Goal: Task Accomplishment & Management: Manage account settings

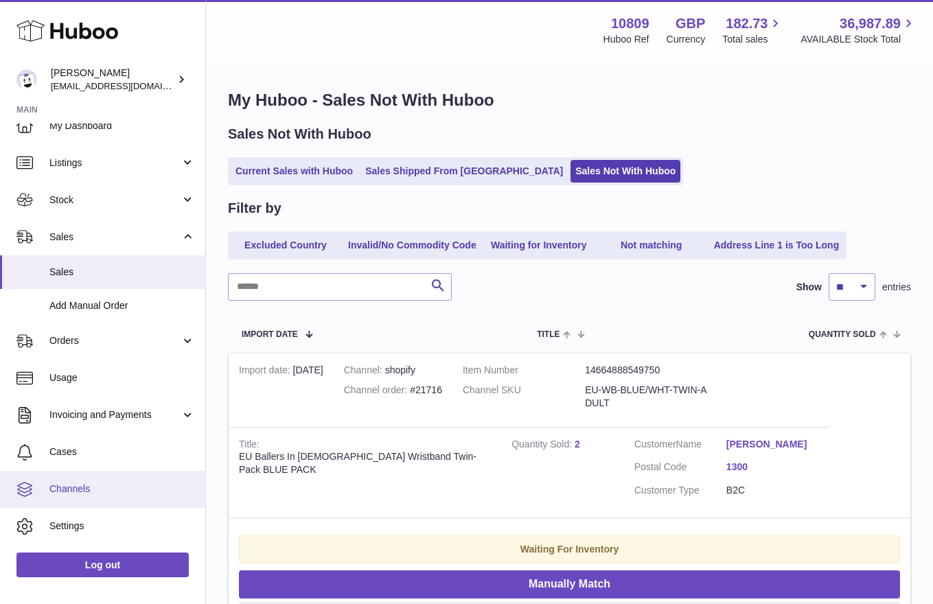
scroll to position [28, 0]
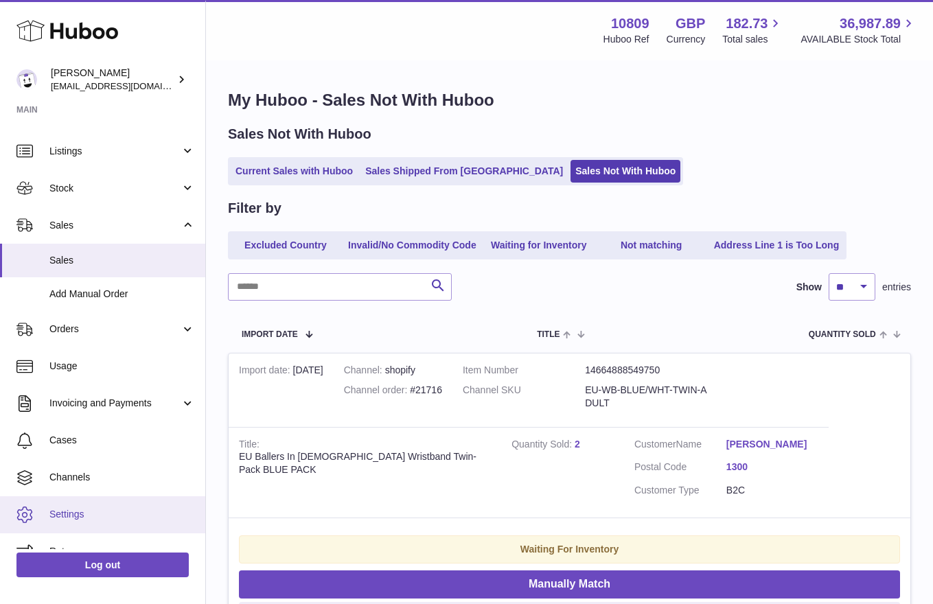
click at [96, 509] on span "Settings" at bounding box center [122, 514] width 146 height 13
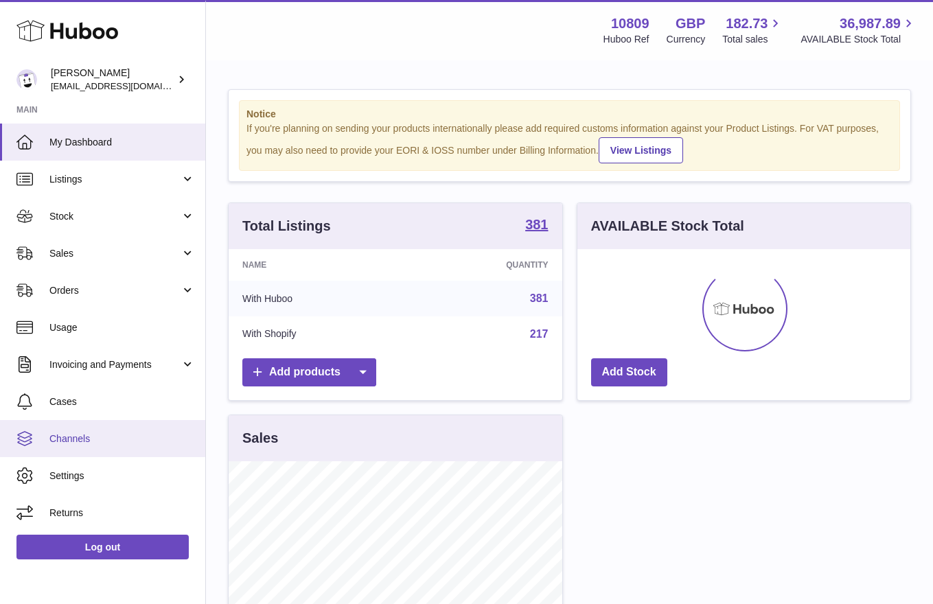
scroll to position [214, 333]
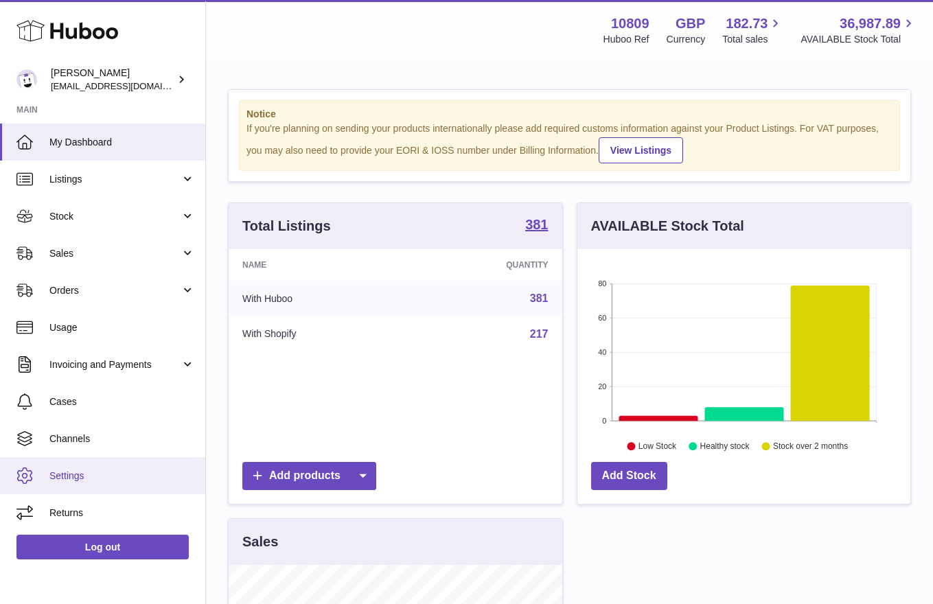
click at [71, 480] on span "Settings" at bounding box center [122, 476] width 146 height 13
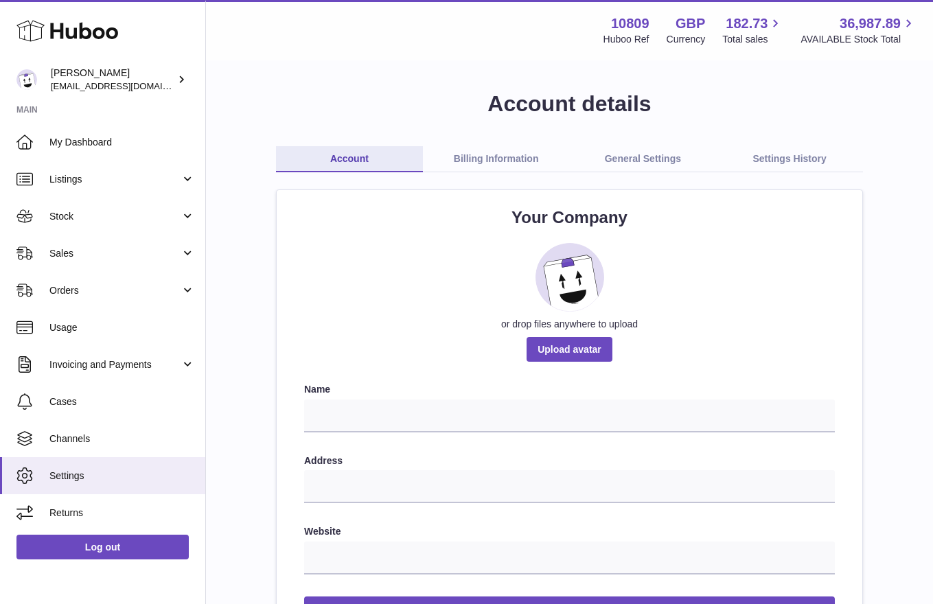
click at [515, 161] on link "Billing Information" at bounding box center [496, 159] width 147 height 26
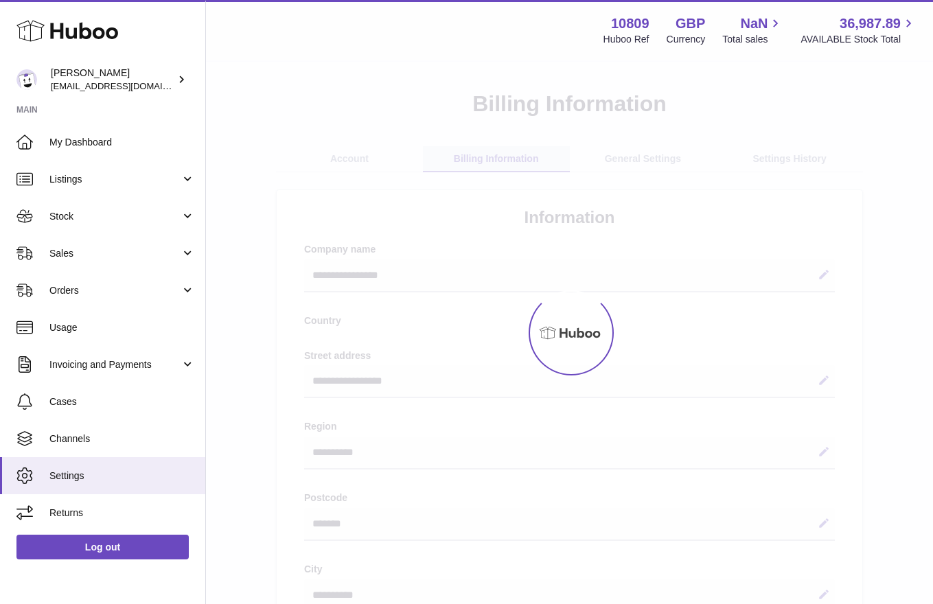
select select "**"
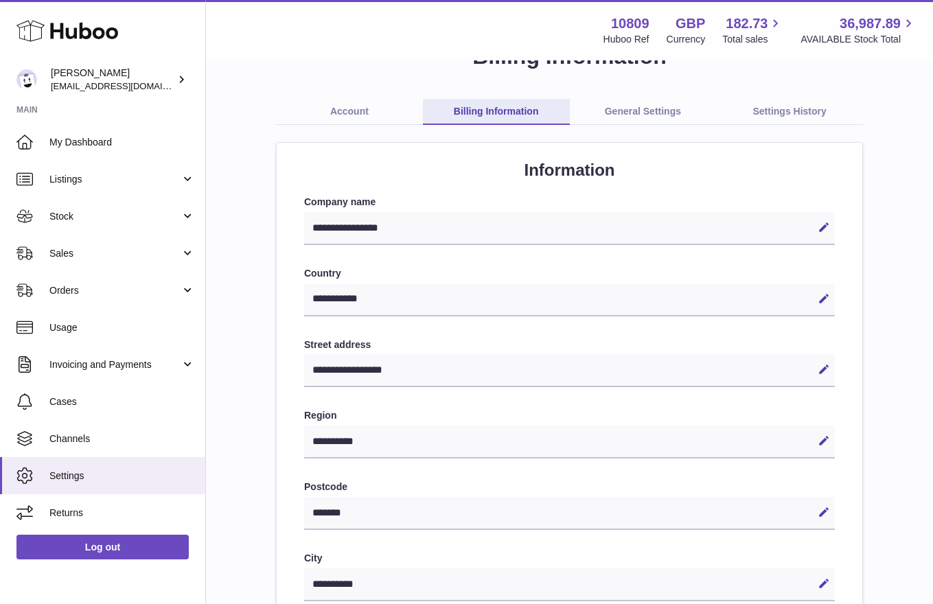
scroll to position [45, 0]
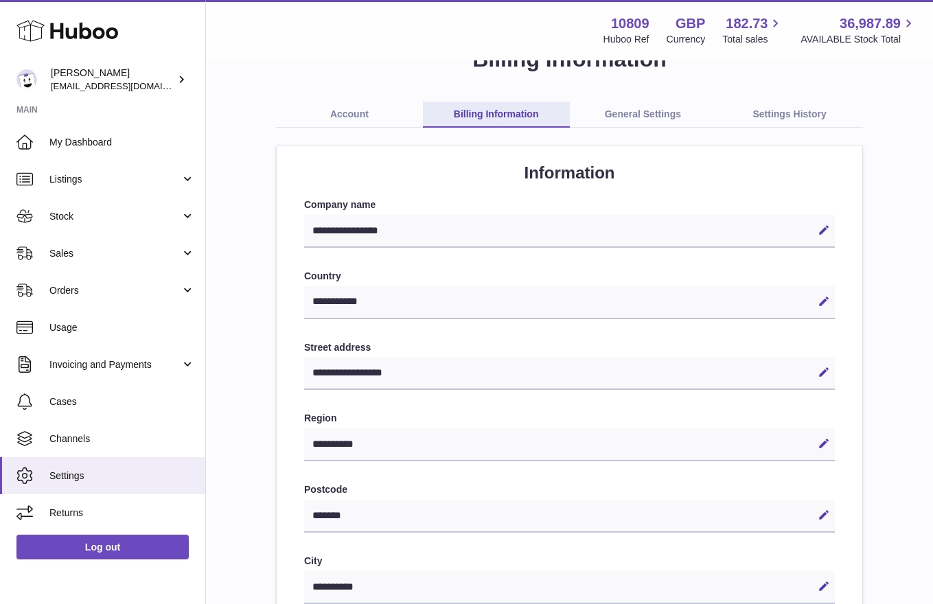
click at [600, 123] on link "General Settings" at bounding box center [643, 115] width 147 height 26
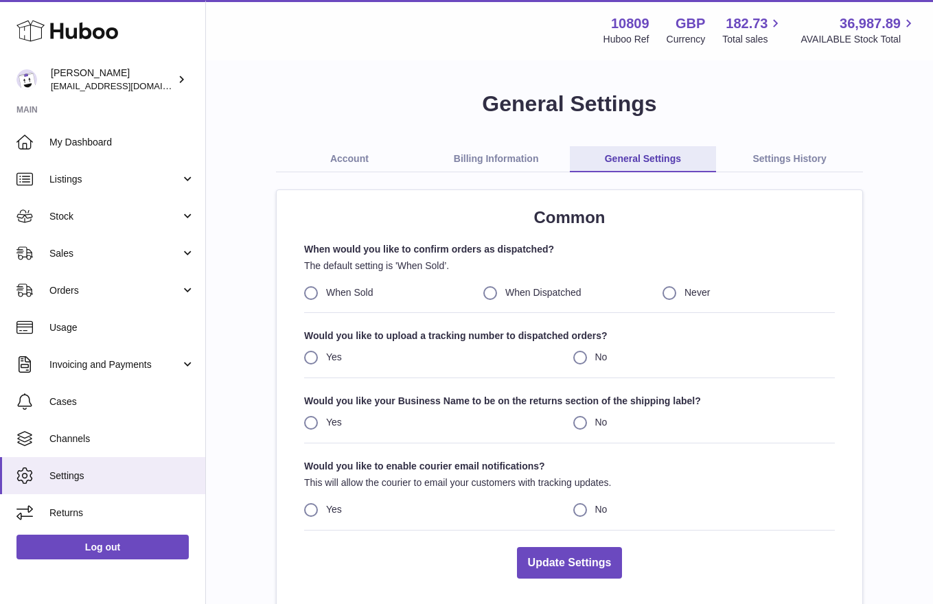
click at [430, 152] on link "Billing Information" at bounding box center [496, 159] width 147 height 26
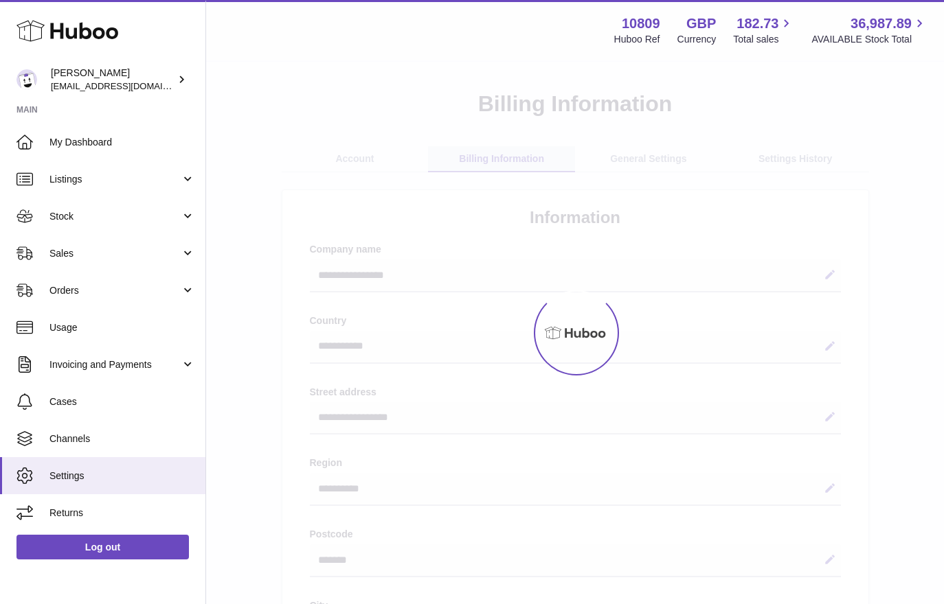
select select "**"
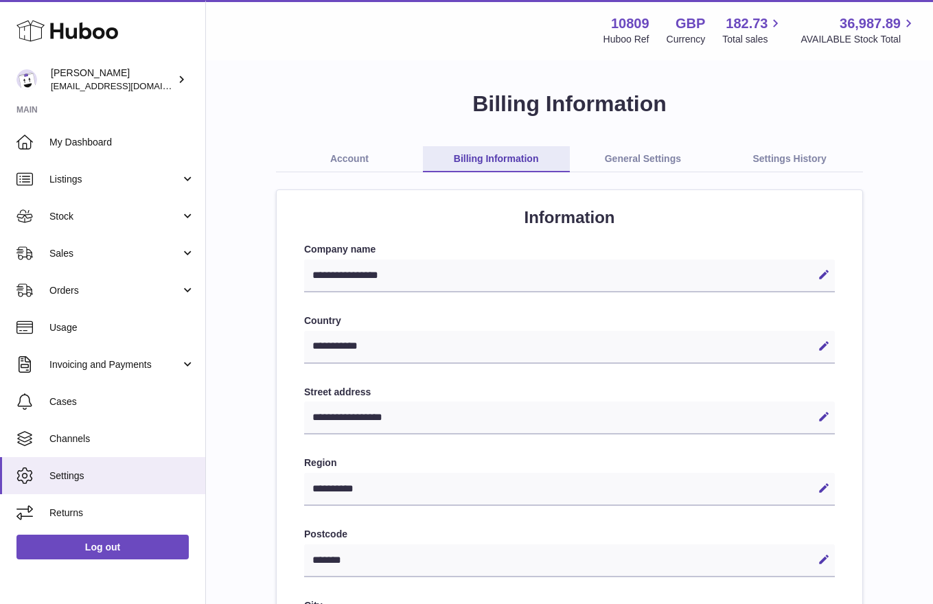
click at [365, 166] on link "Account" at bounding box center [349, 159] width 147 height 26
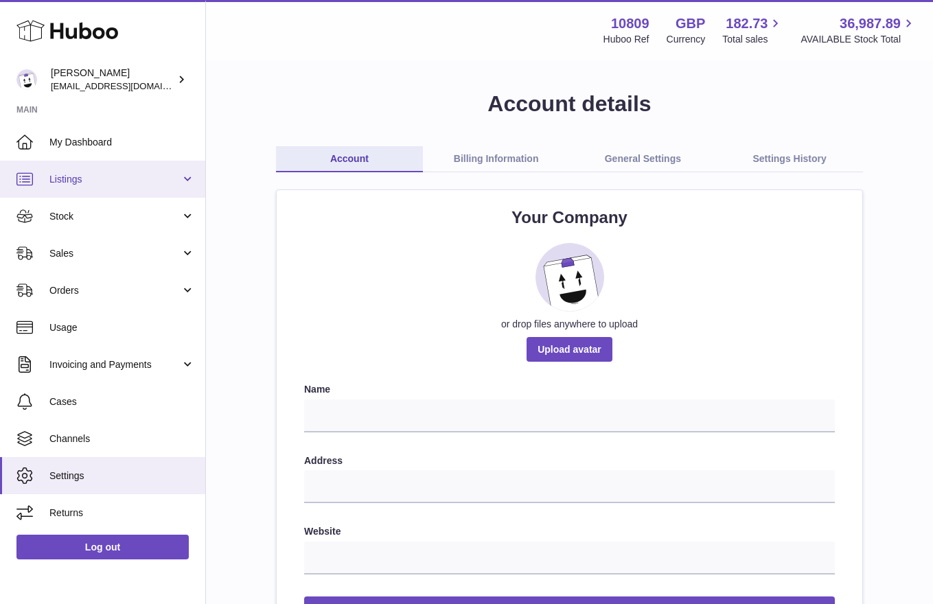
click at [107, 183] on span "Listings" at bounding box center [114, 179] width 131 height 13
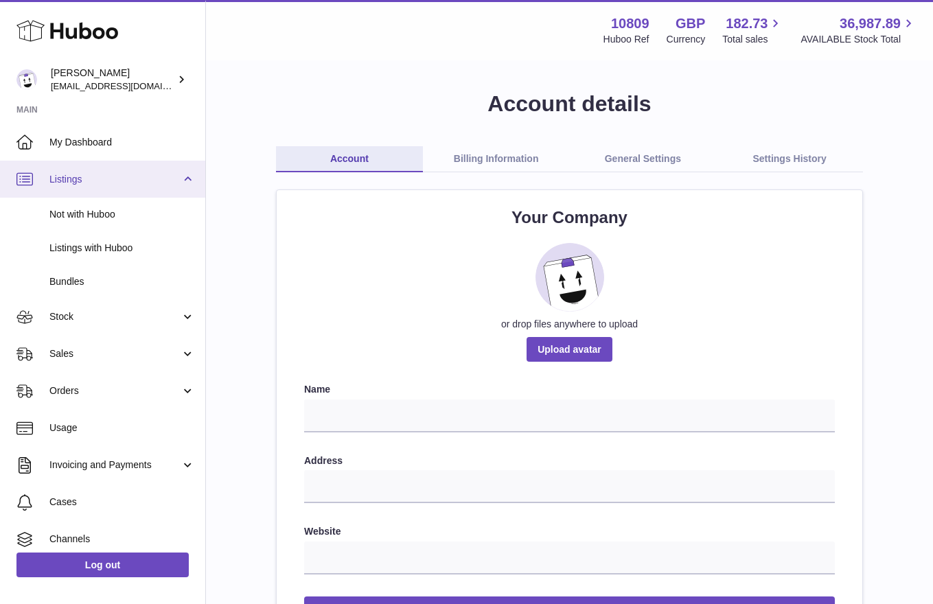
click at [107, 183] on span "Listings" at bounding box center [114, 179] width 131 height 13
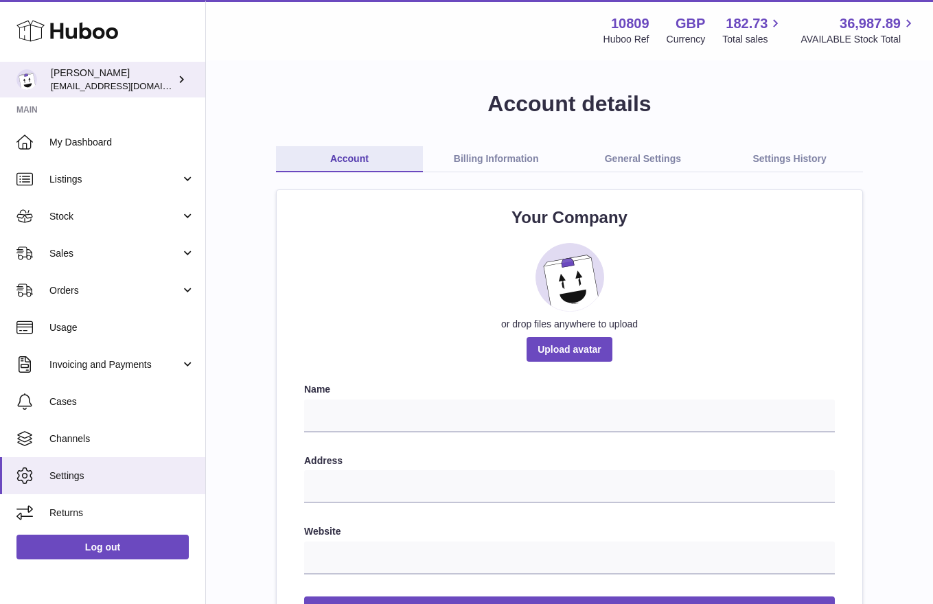
click at [141, 85] on span "[EMAIL_ADDRESS][DOMAIN_NAME]" at bounding box center [126, 85] width 151 height 11
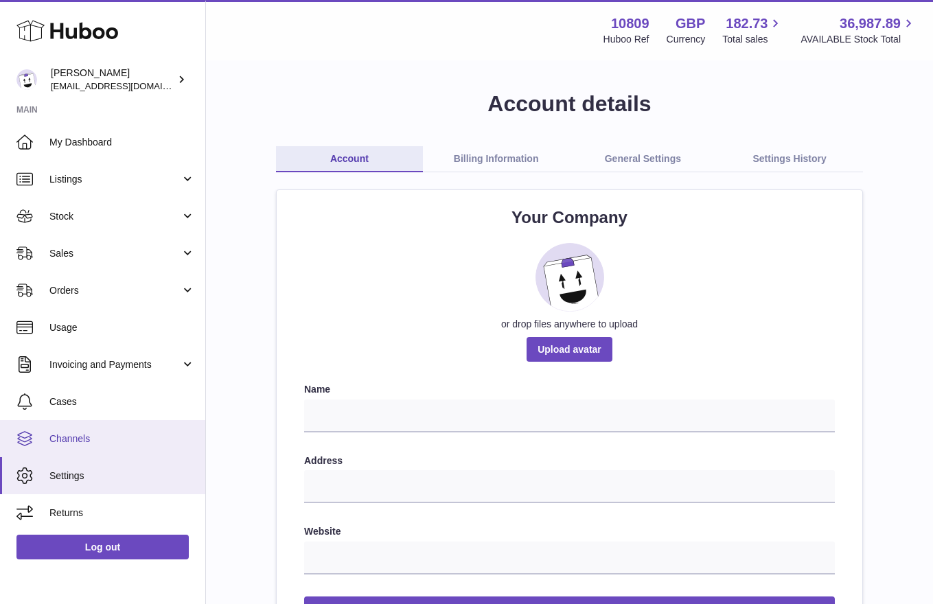
click at [117, 449] on link "Channels" at bounding box center [102, 438] width 205 height 37
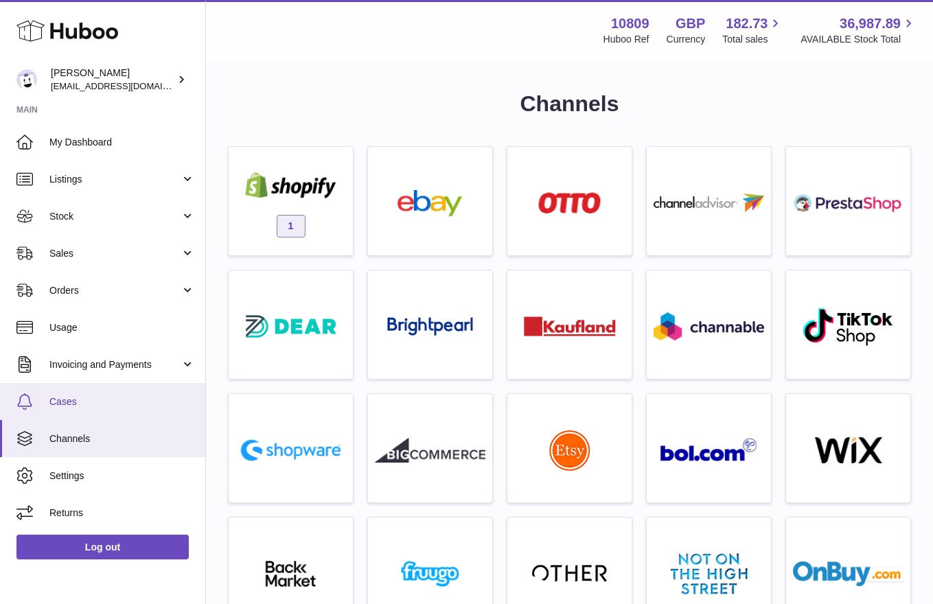
click at [110, 396] on span "Cases" at bounding box center [122, 402] width 146 height 13
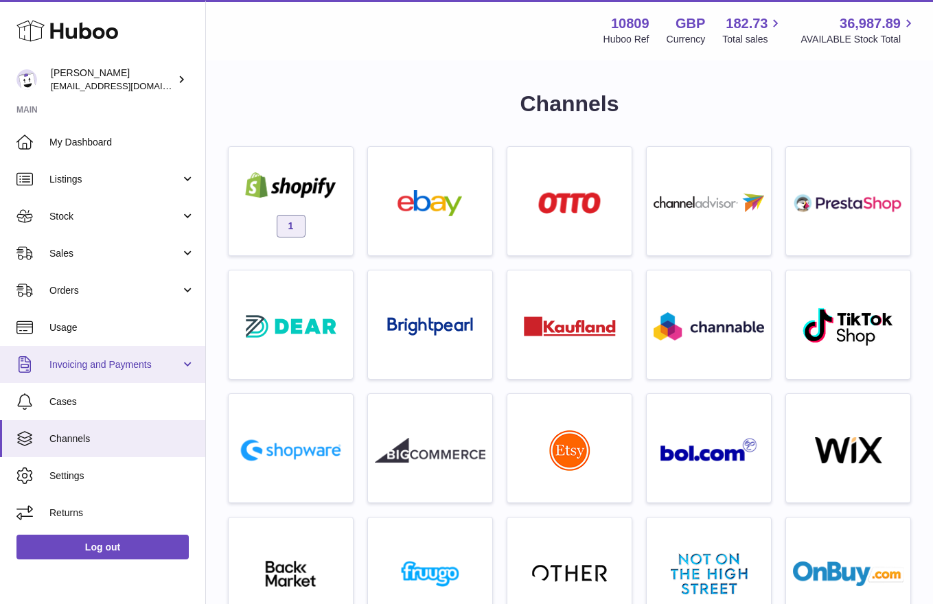
click at [114, 372] on link "Invoicing and Payments" at bounding box center [102, 364] width 205 height 37
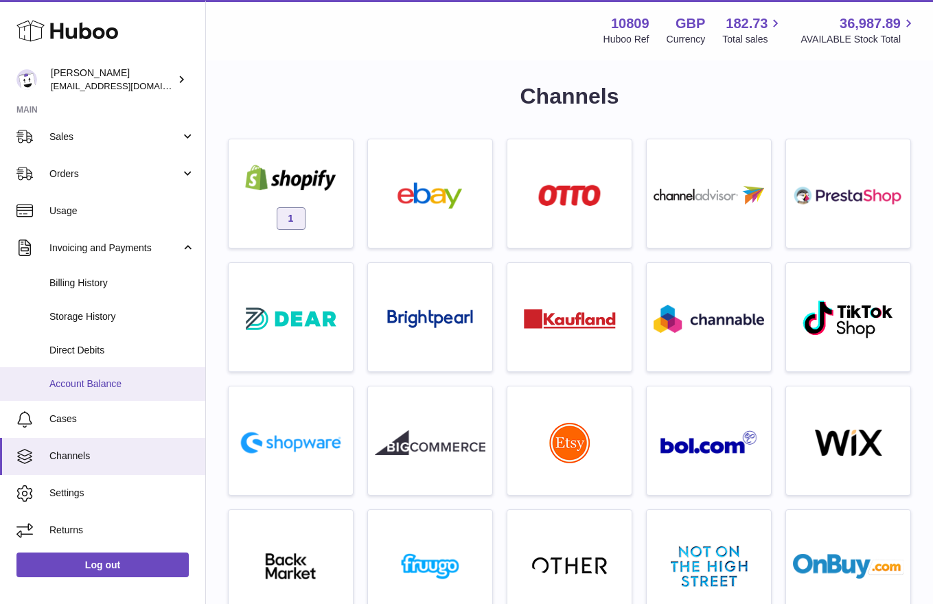
scroll to position [8, 0]
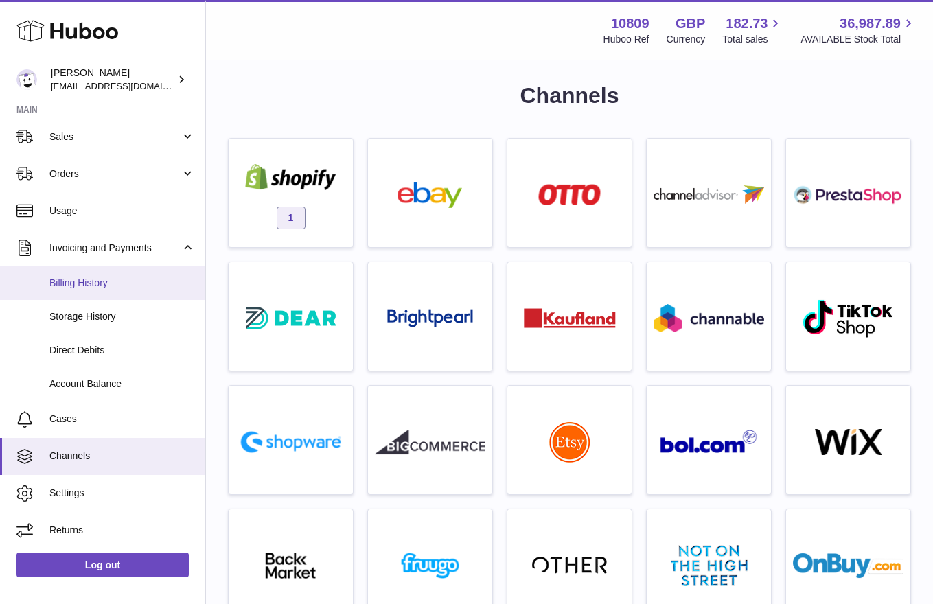
click at [85, 280] on span "Billing History" at bounding box center [122, 283] width 146 height 13
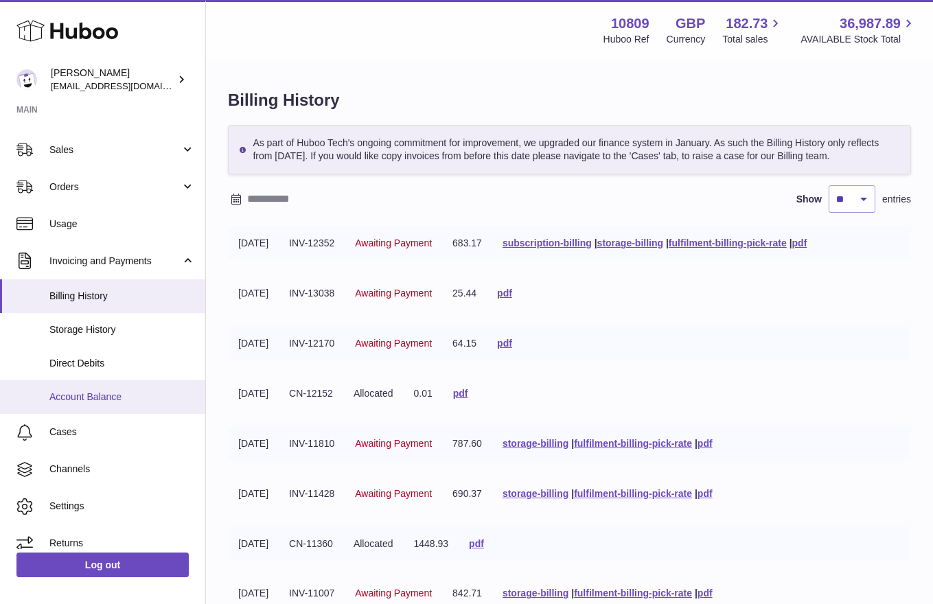
scroll to position [117, 0]
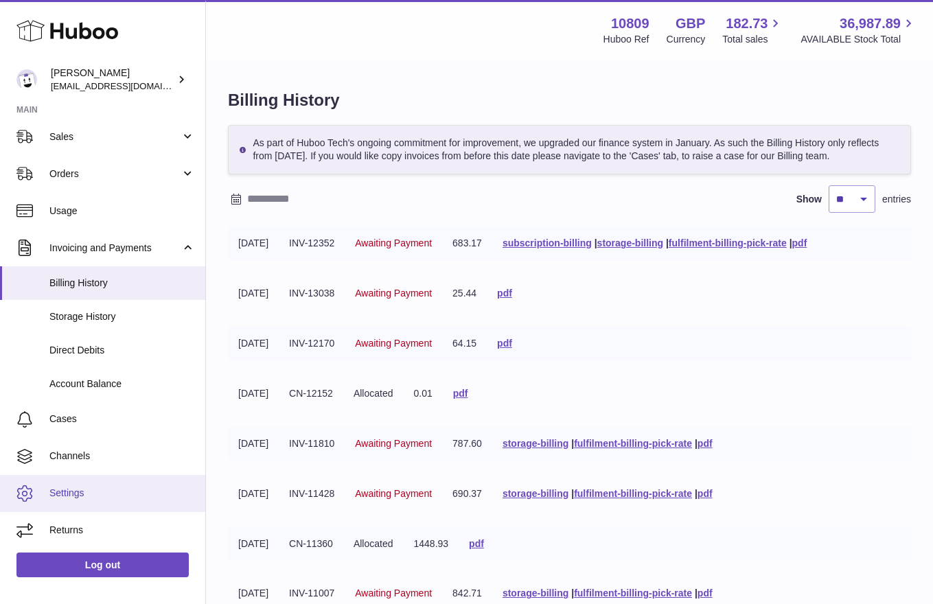
click at [77, 499] on span "Settings" at bounding box center [122, 493] width 146 height 13
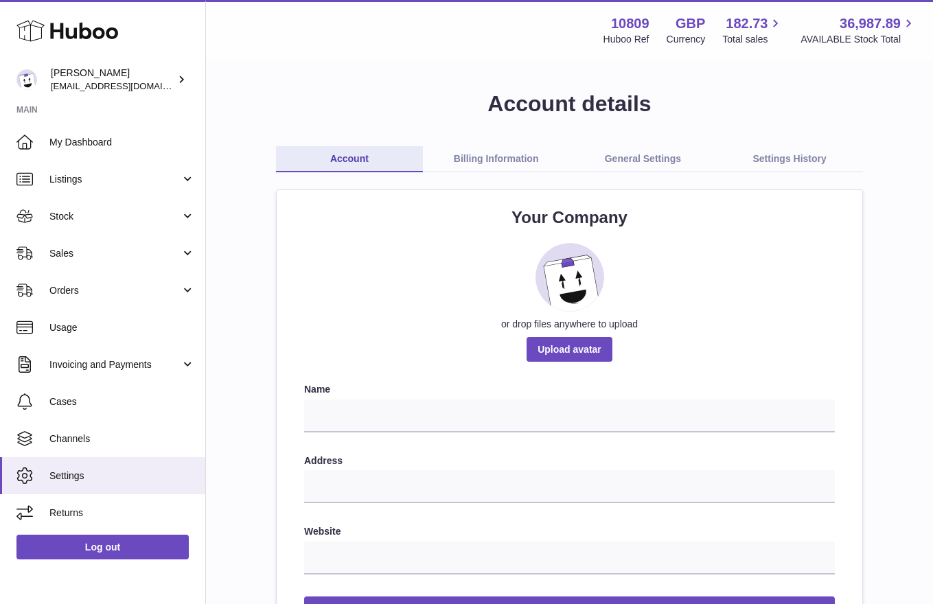
click at [474, 154] on link "Billing Information" at bounding box center [496, 159] width 147 height 26
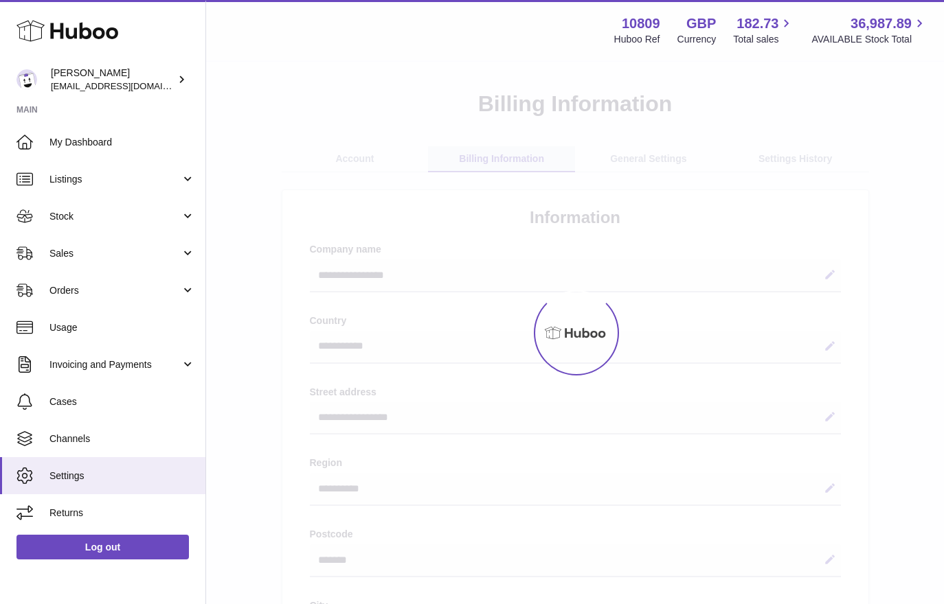
select select "**"
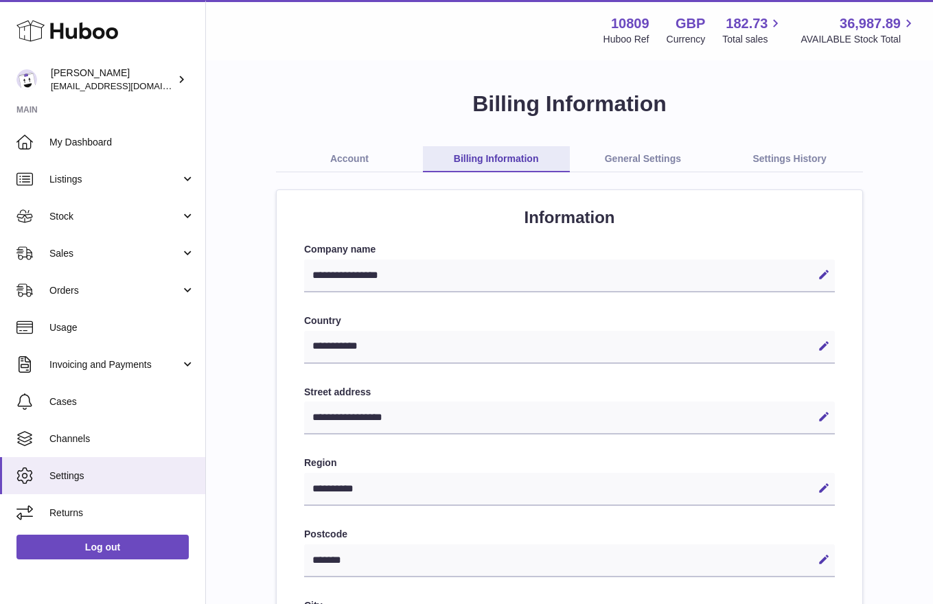
click at [378, 158] on link "Account" at bounding box center [349, 159] width 147 height 26
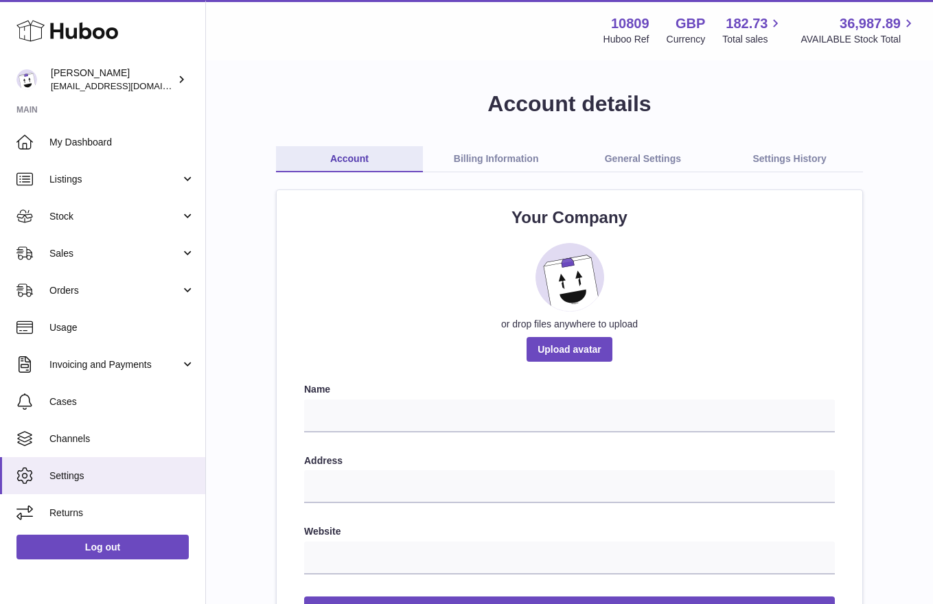
click at [483, 155] on link "Billing Information" at bounding box center [496, 159] width 147 height 26
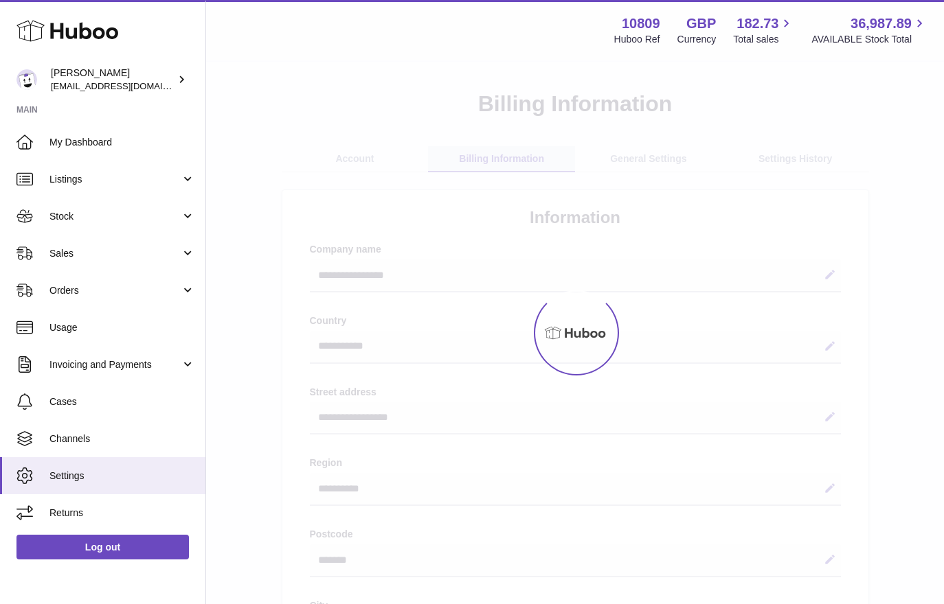
select select "**"
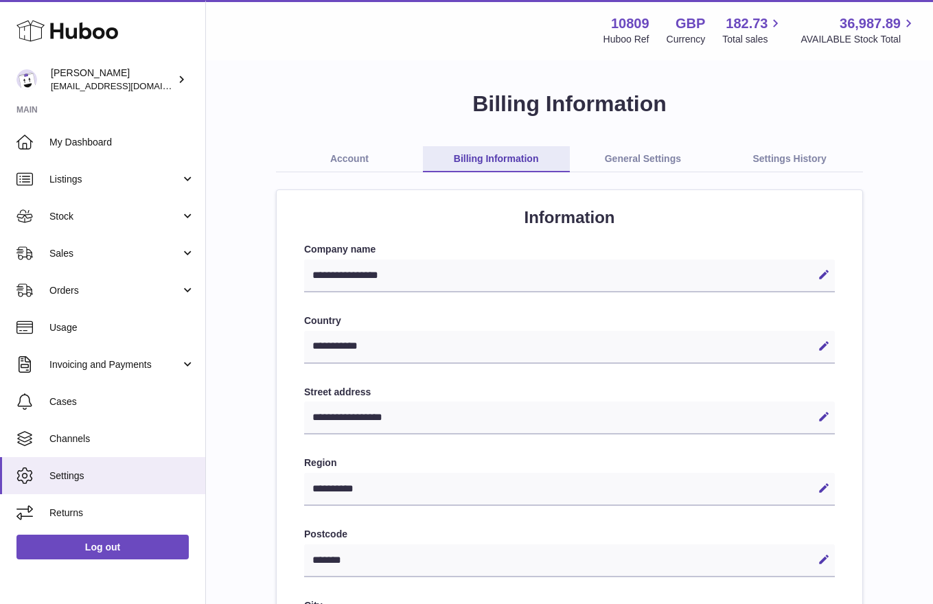
click at [665, 168] on link "General Settings" at bounding box center [643, 159] width 147 height 26
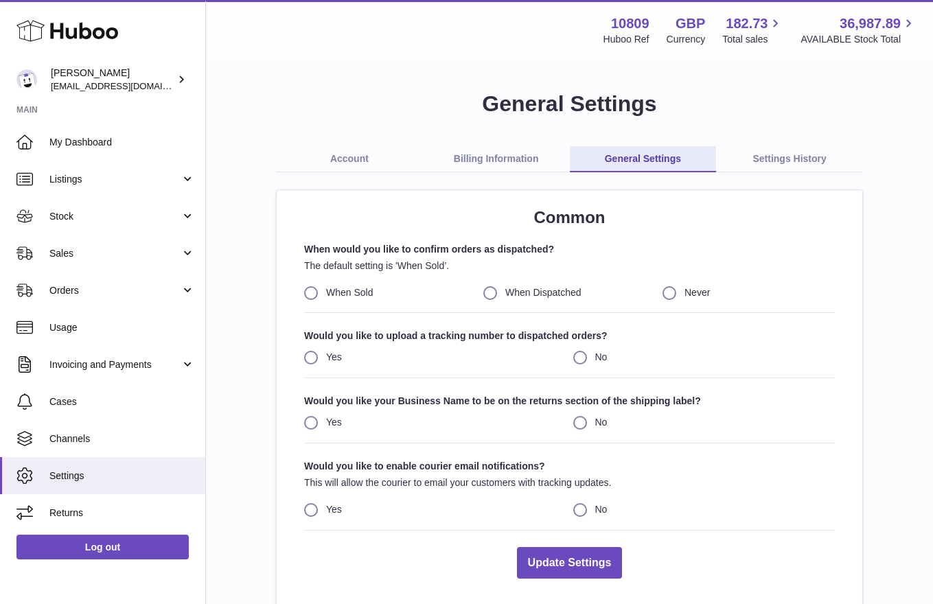
click at [773, 150] on link "Settings History" at bounding box center [789, 159] width 147 height 26
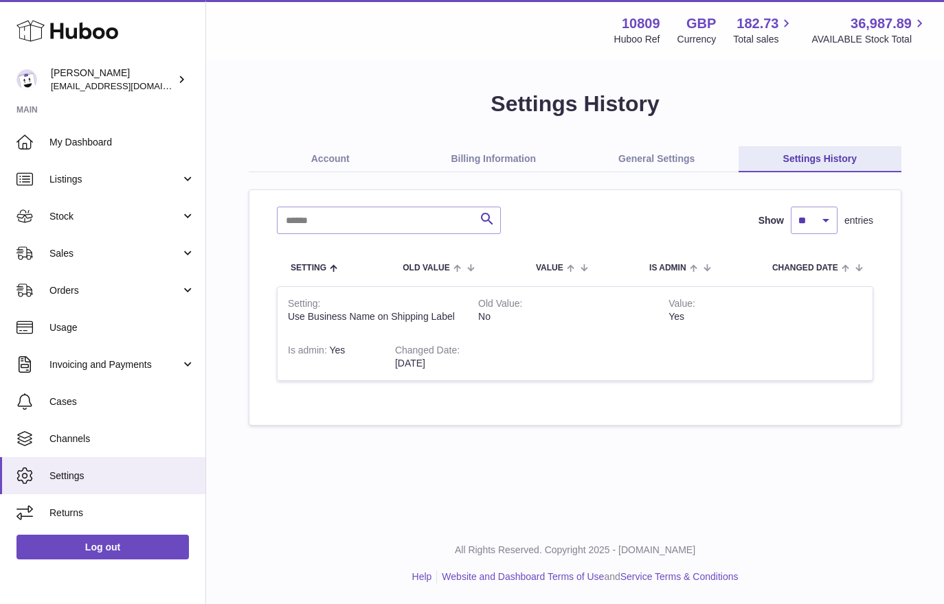
click at [516, 155] on link "Billing Information" at bounding box center [493, 159] width 163 height 26
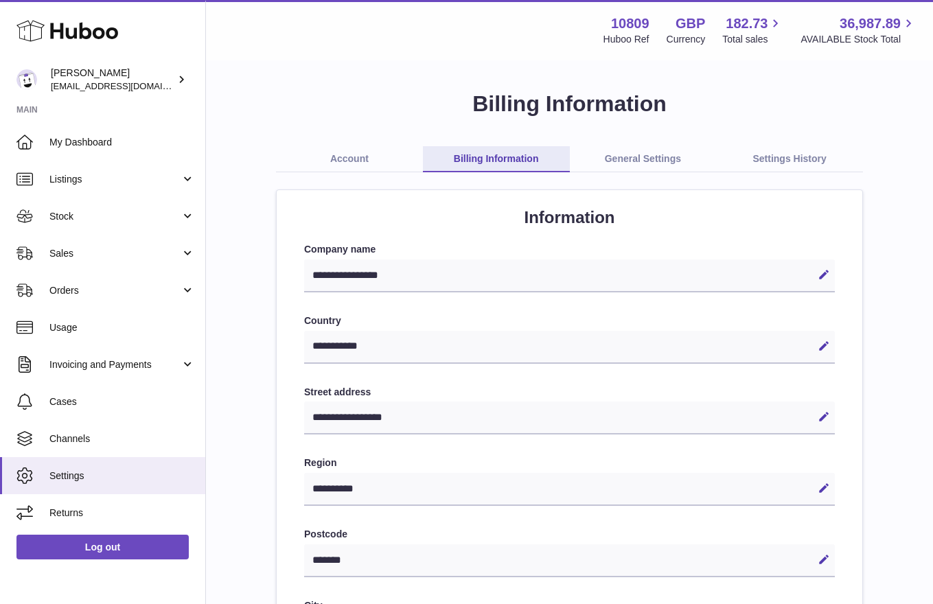
select select "**"
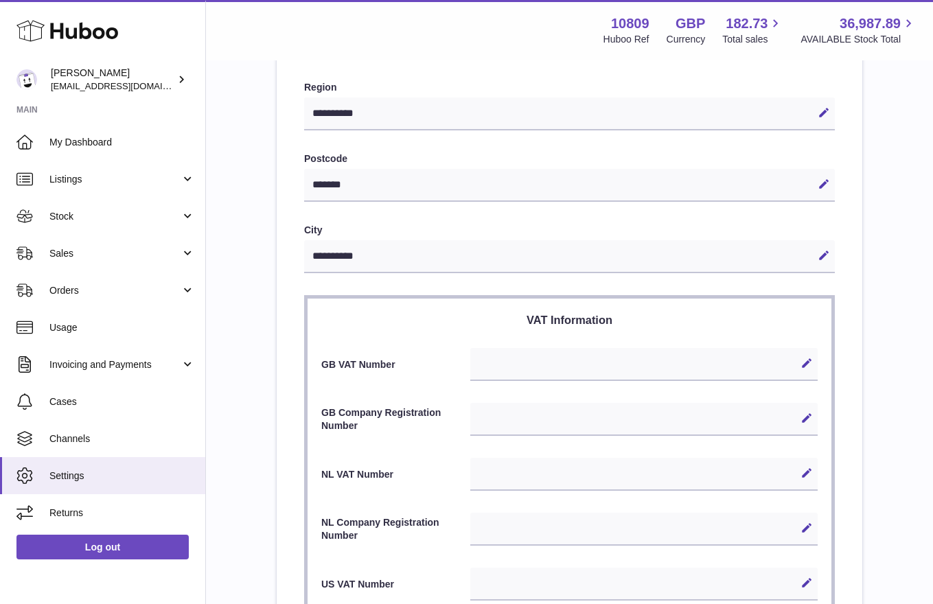
scroll to position [104, 0]
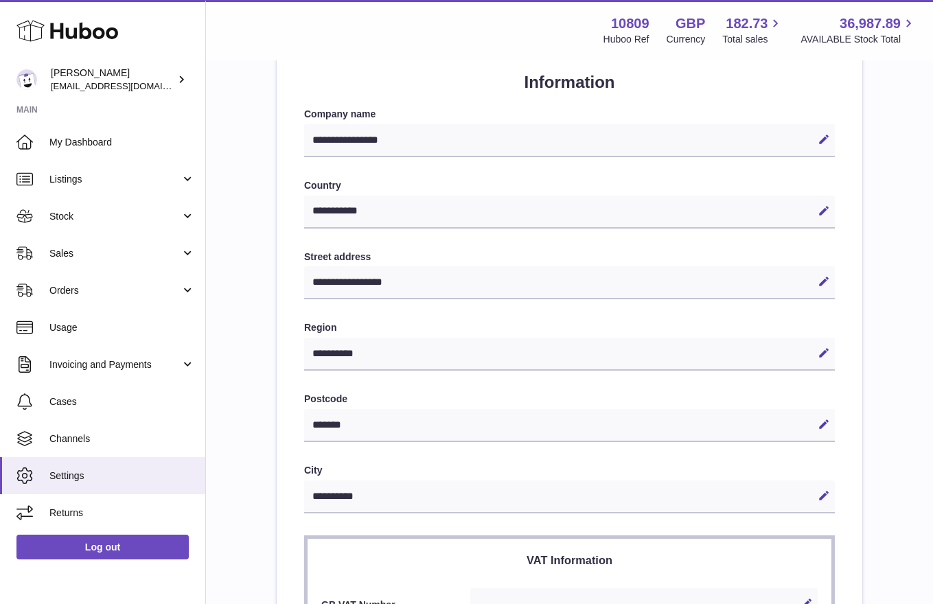
scroll to position [47, 0]
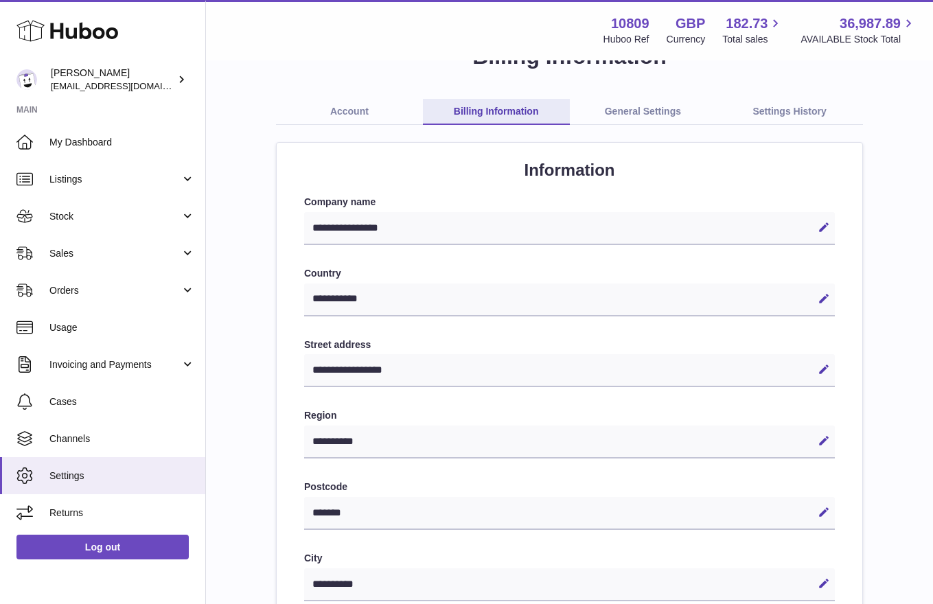
click at [426, 301] on div "**********" at bounding box center [569, 300] width 531 height 33
click at [440, 351] on label "Street address" at bounding box center [569, 345] width 531 height 13
click at [828, 374] on icon at bounding box center [824, 369] width 12 height 12
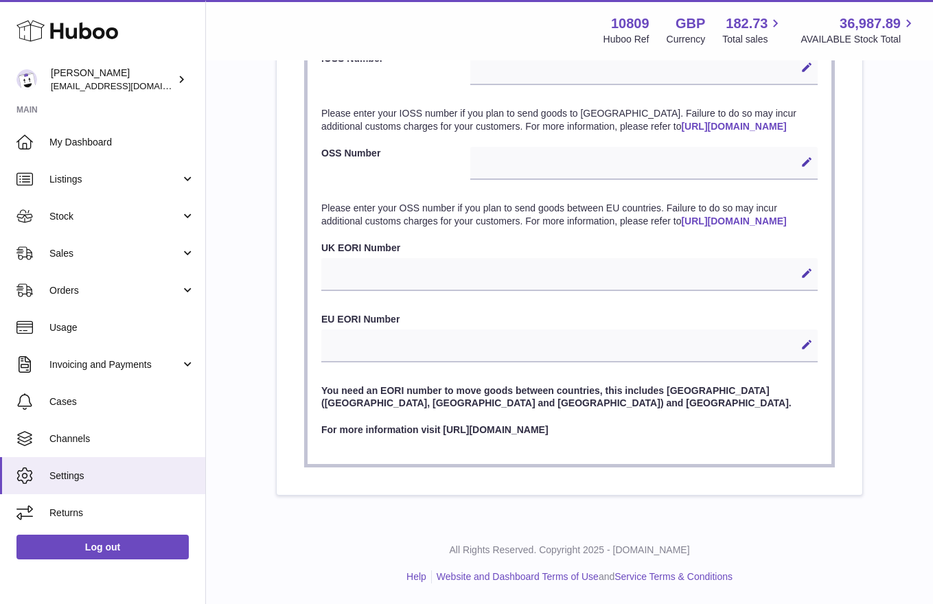
scroll to position [1014, 0]
click at [127, 435] on span "Channels" at bounding box center [122, 439] width 146 height 13
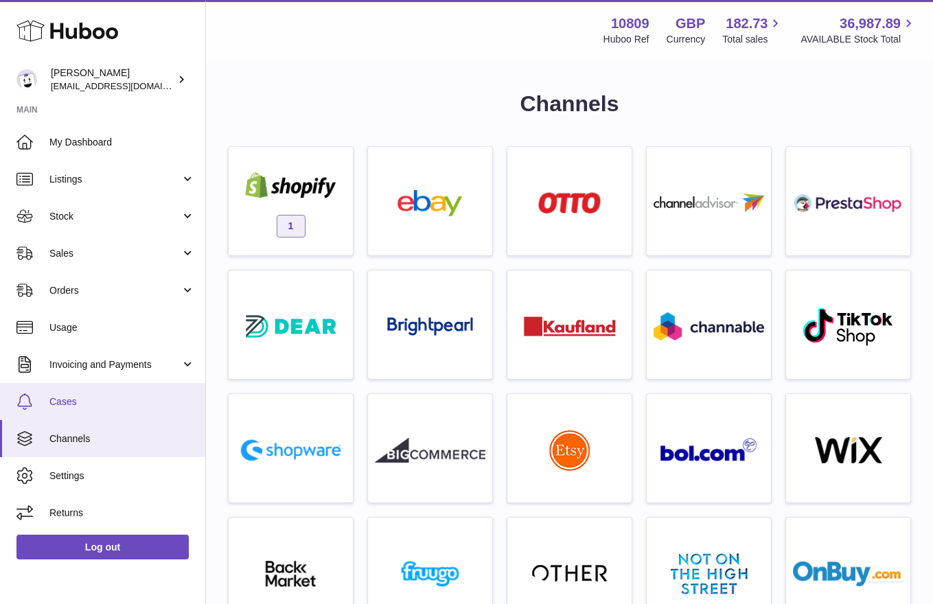
click at [95, 407] on span "Cases" at bounding box center [122, 402] width 146 height 13
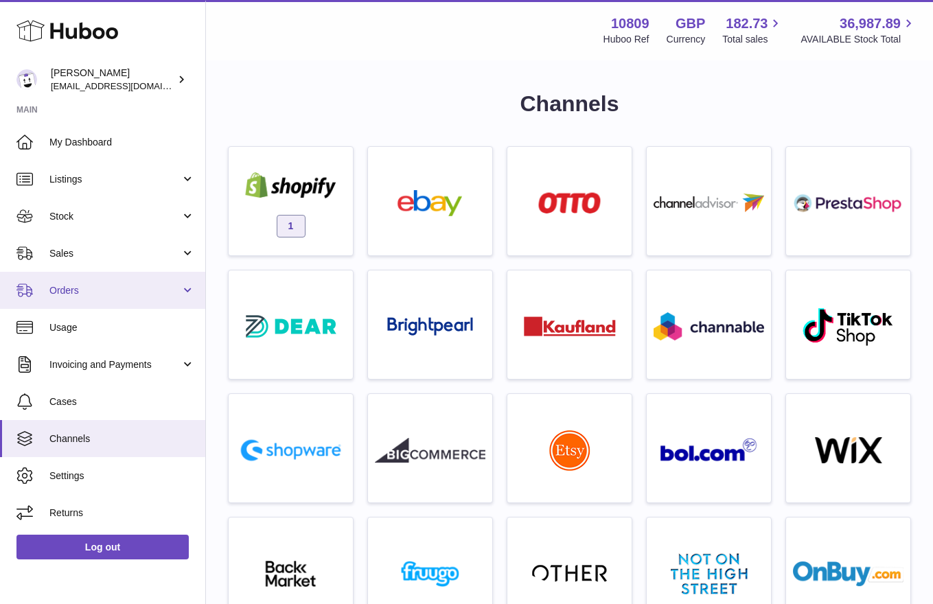
click at [98, 304] on link "Orders" at bounding box center [102, 290] width 205 height 37
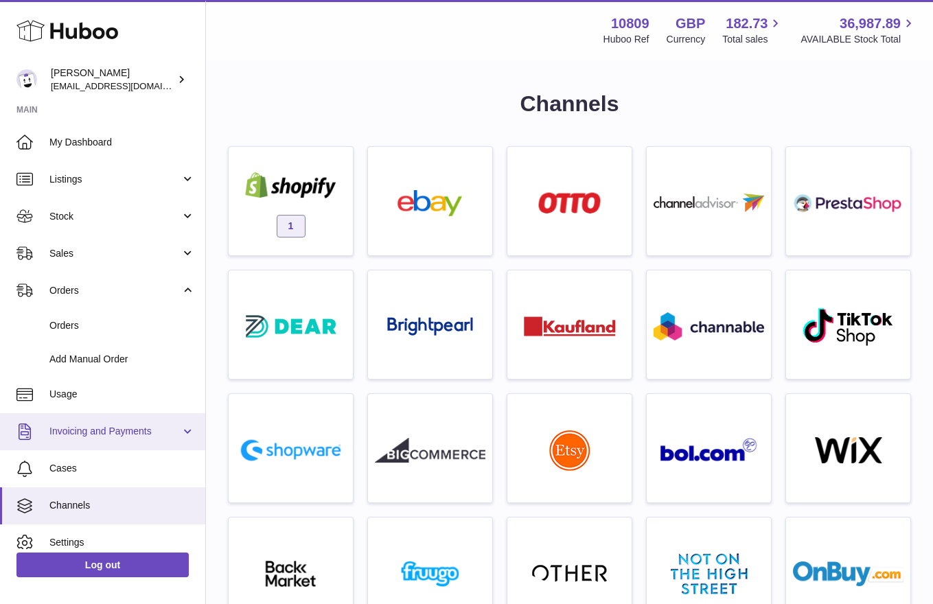
click at [82, 433] on span "Invoicing and Payments" at bounding box center [114, 431] width 131 height 13
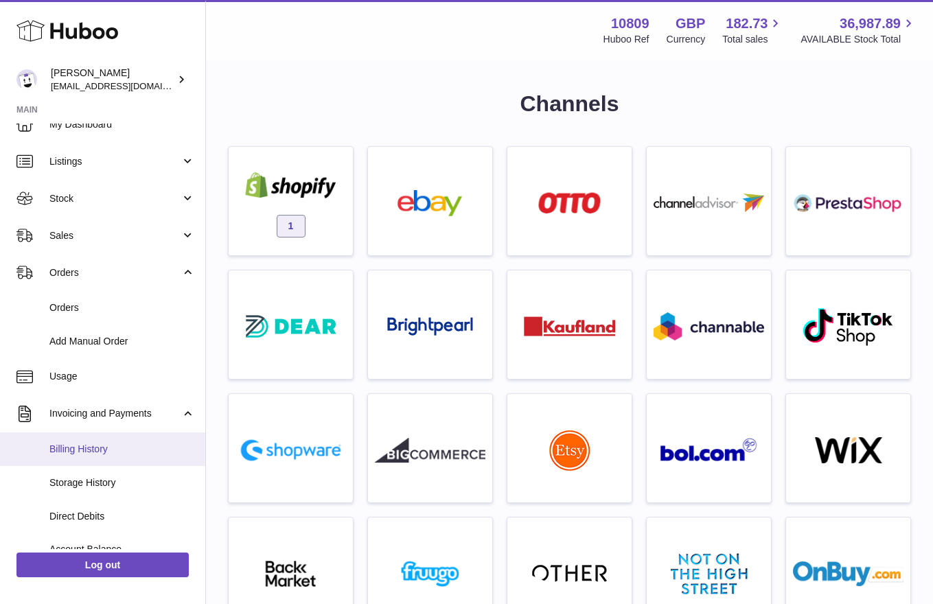
scroll to position [25, 0]
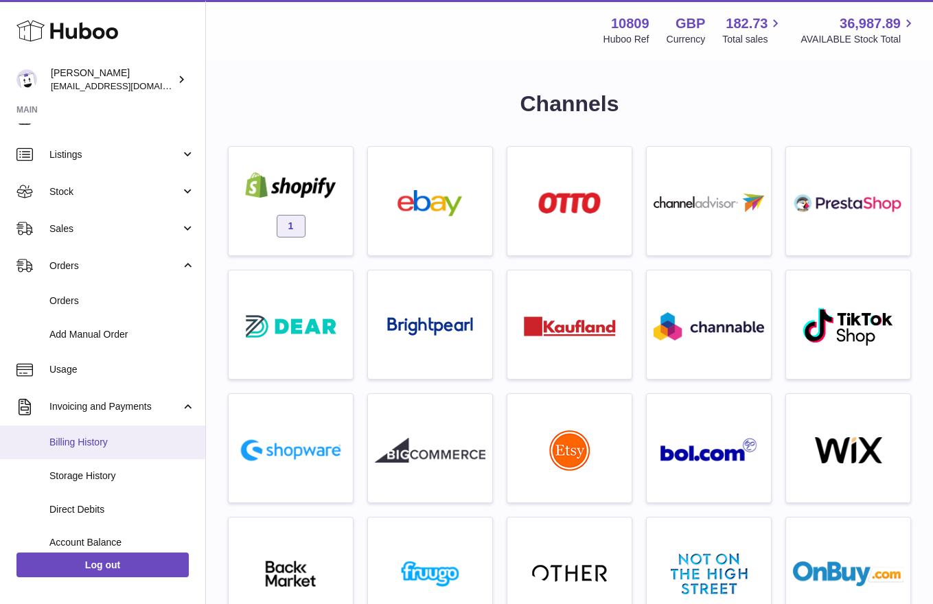
click at [99, 448] on span "Billing History" at bounding box center [122, 442] width 146 height 13
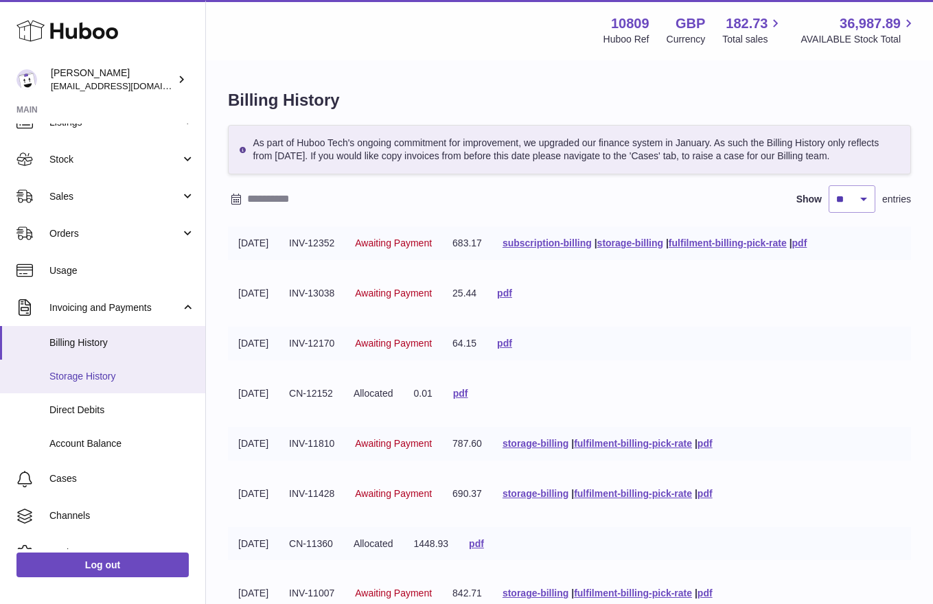
scroll to position [117, 0]
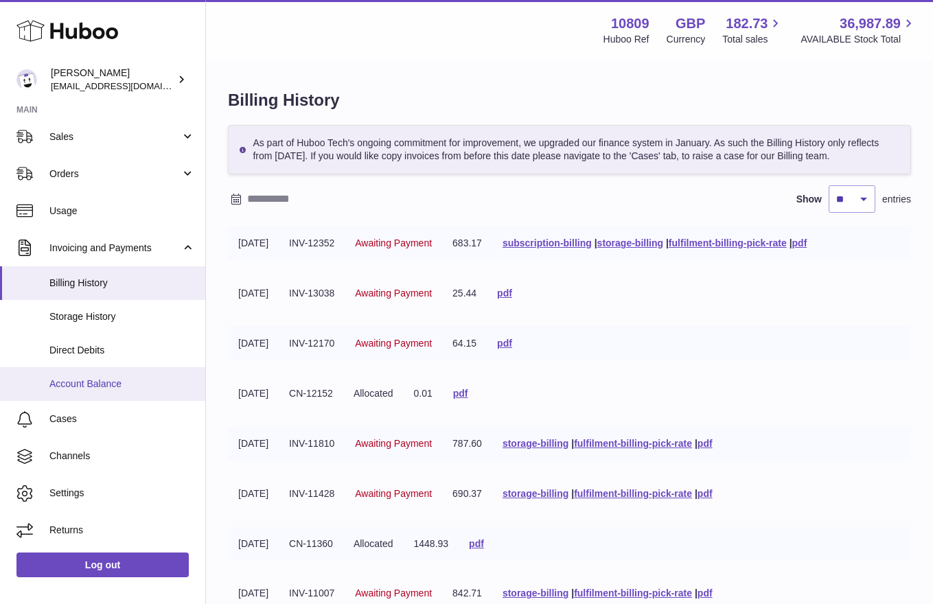
click at [88, 382] on span "Account Balance" at bounding box center [122, 384] width 146 height 13
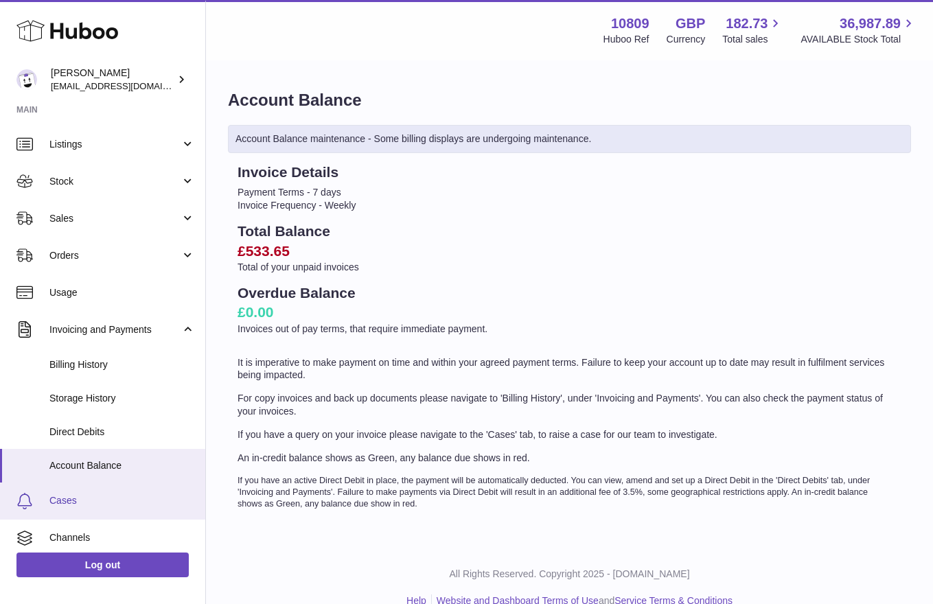
scroll to position [117, 0]
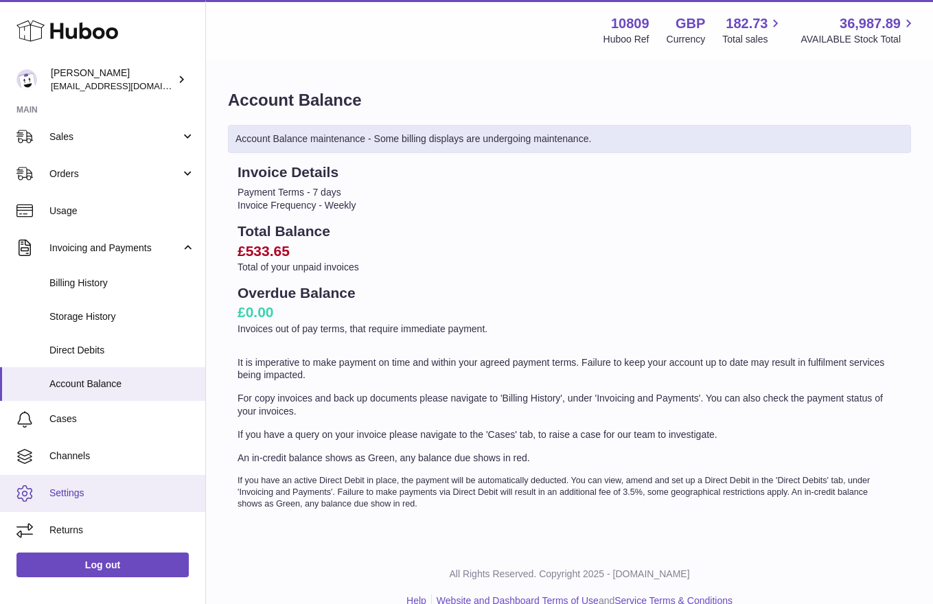
click at [78, 481] on link "Settings" at bounding box center [102, 493] width 205 height 37
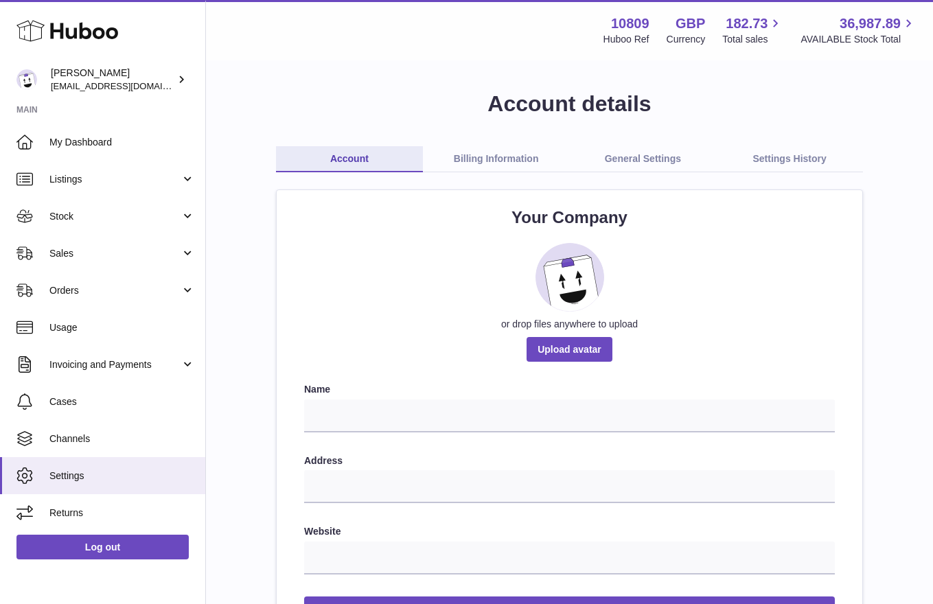
click at [510, 160] on link "Billing Information" at bounding box center [496, 159] width 147 height 26
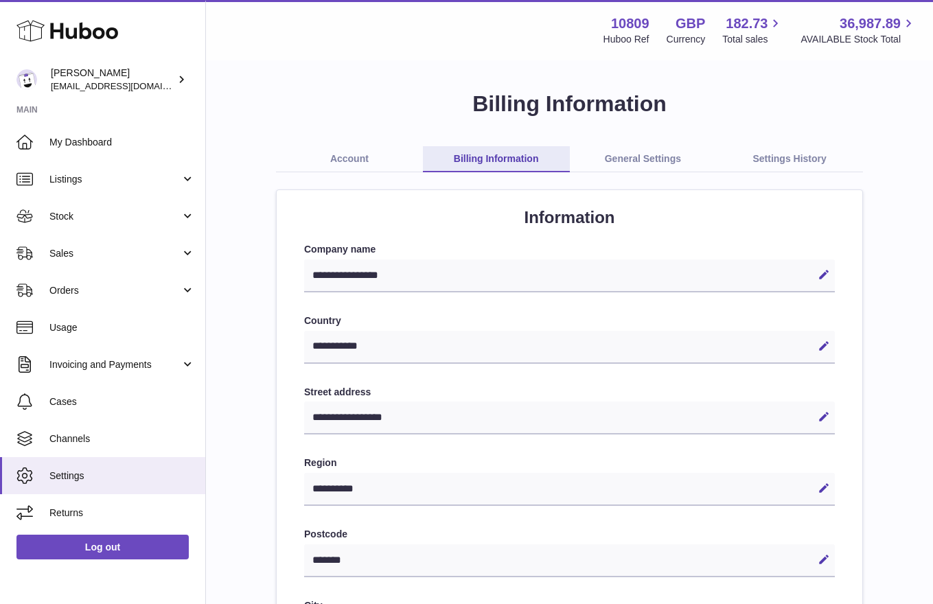
select select "**"
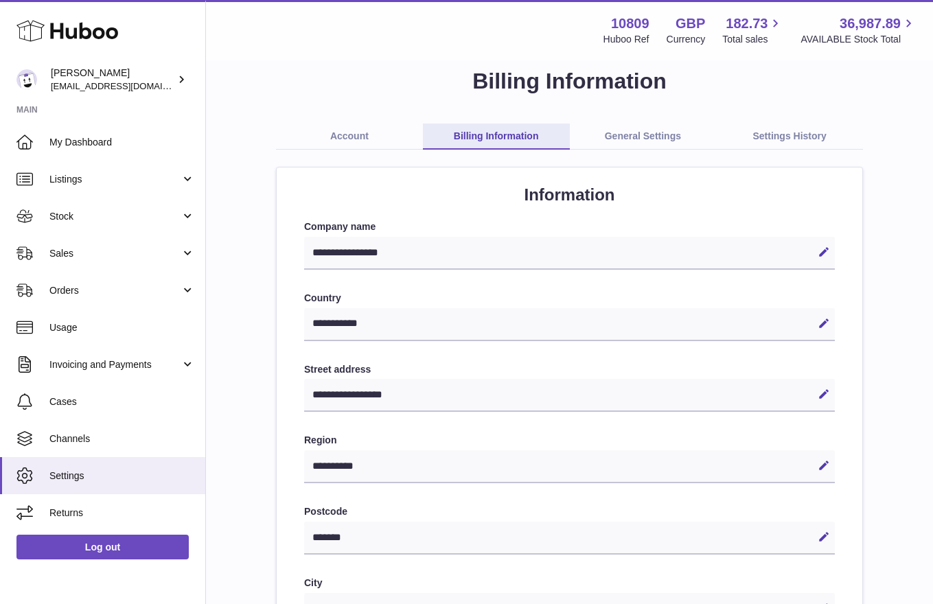
click at [564, 189] on h2 "Information" at bounding box center [569, 195] width 531 height 22
click at [559, 192] on h2 "Information" at bounding box center [569, 195] width 531 height 22
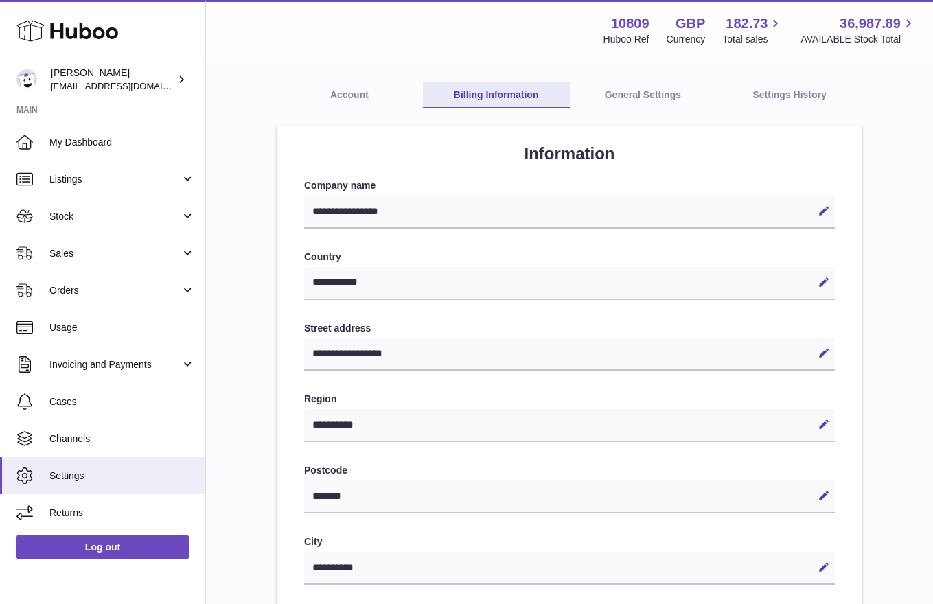
scroll to position [0, 0]
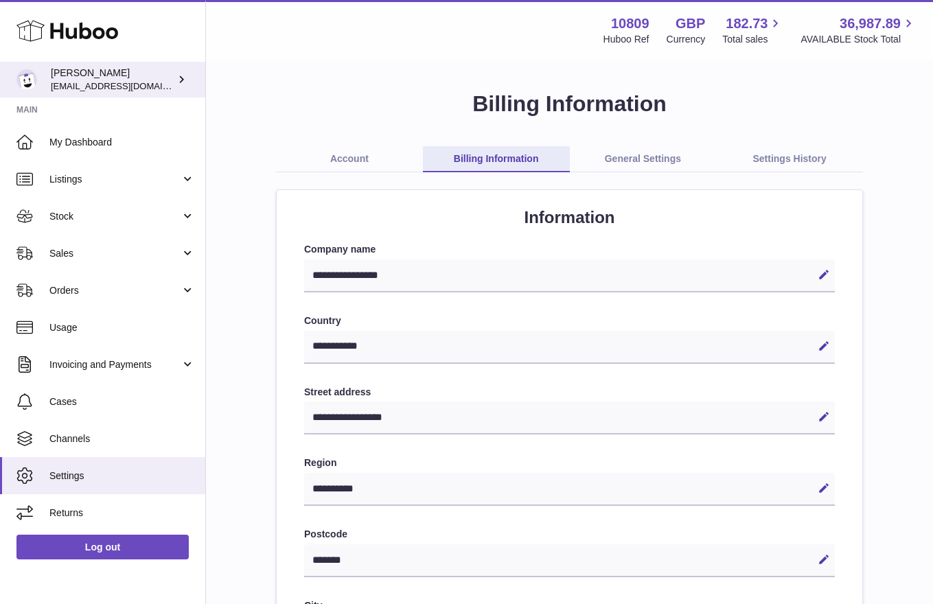
click at [164, 76] on div "John Bostock shop@ballersingod.com" at bounding box center [113, 80] width 124 height 26
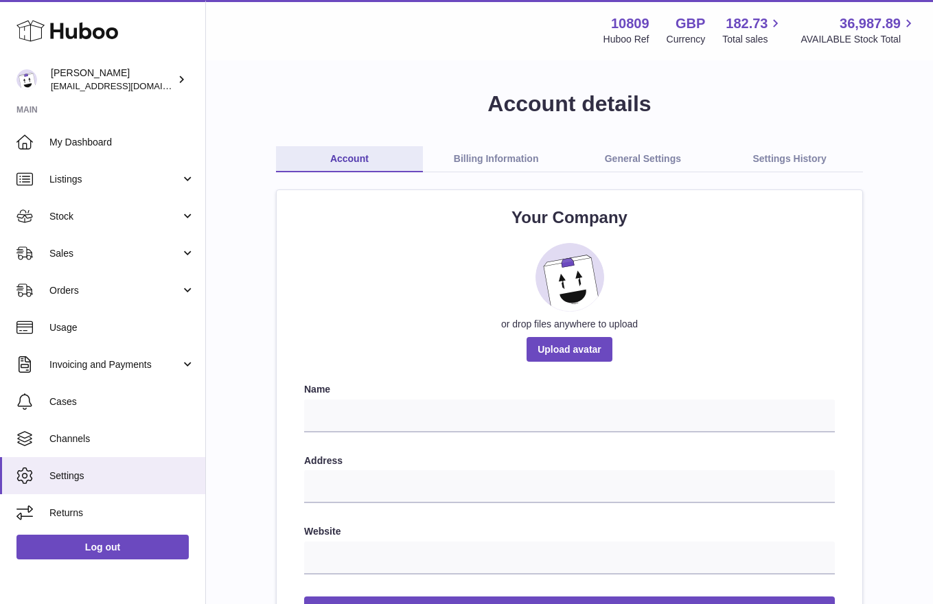
click at [525, 170] on link "Billing Information" at bounding box center [496, 159] width 147 height 26
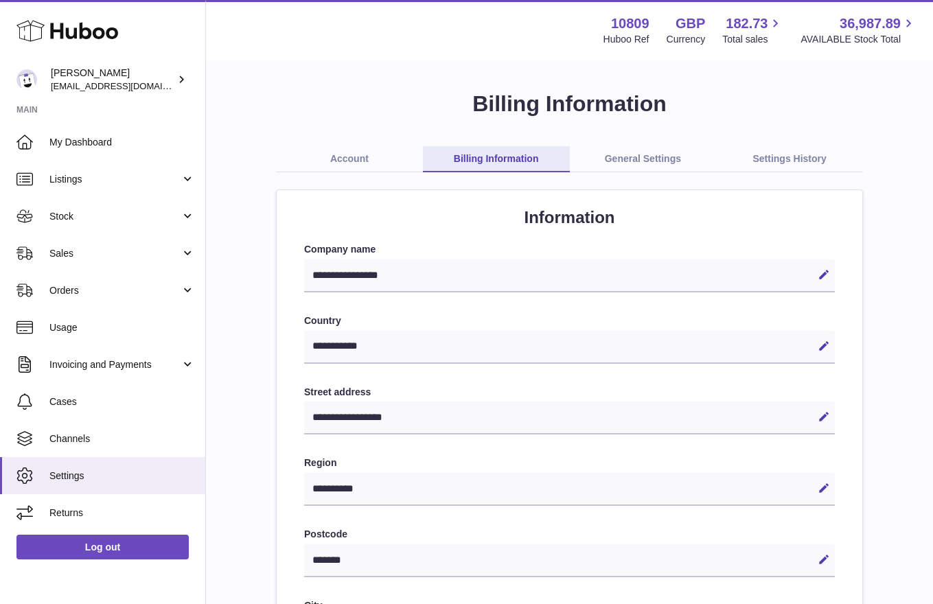
select select "**"
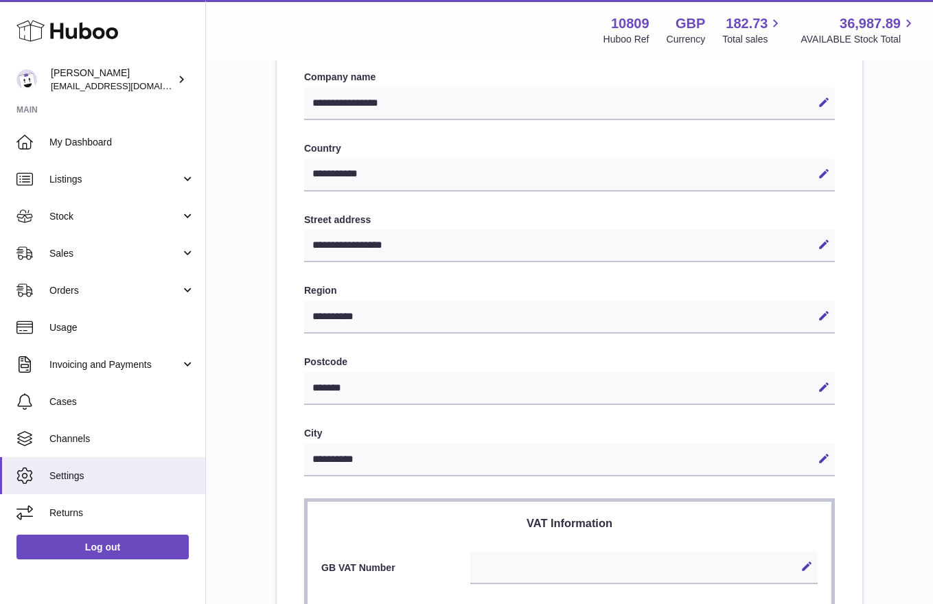
scroll to position [434, 0]
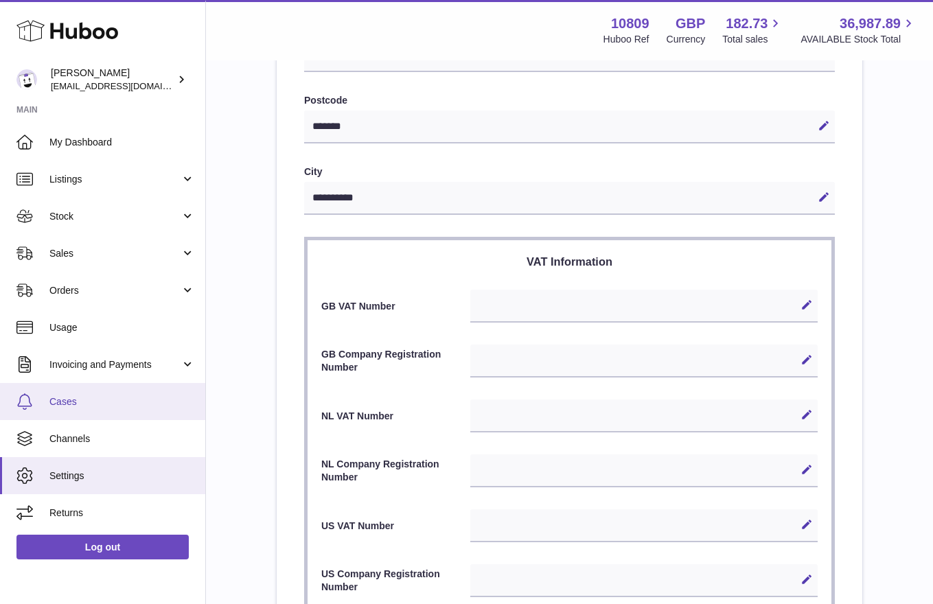
click at [115, 402] on span "Cases" at bounding box center [122, 402] width 146 height 13
